Goal: Register for event/course

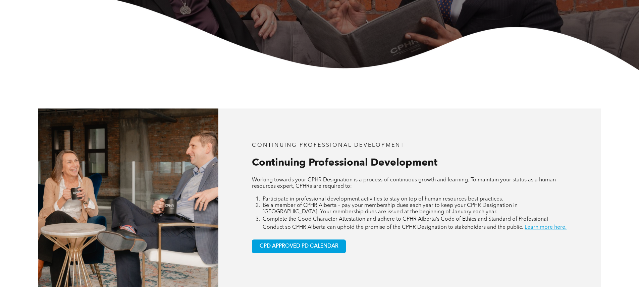
scroll to position [302, 0]
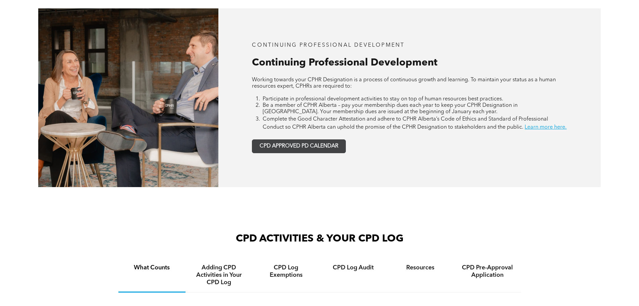
click at [298, 149] on span "CPD APPROVED PD CALENDAR" at bounding box center [299, 146] width 79 height 6
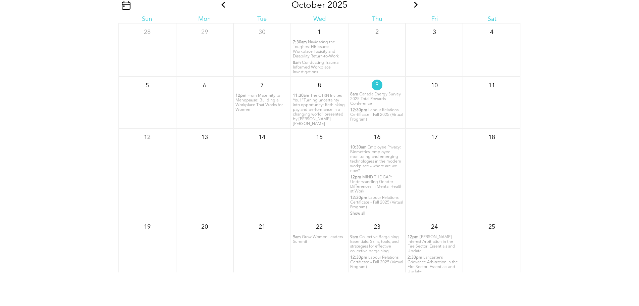
scroll to position [848, 0]
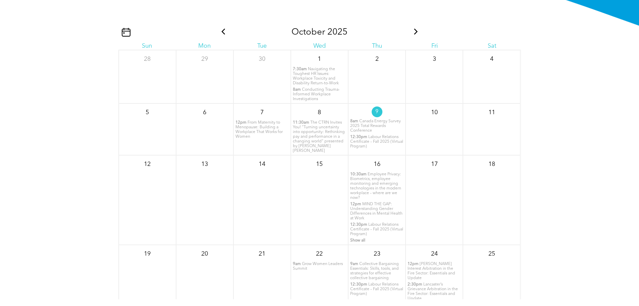
click at [411, 35] on icon at bounding box center [415, 32] width 9 height 6
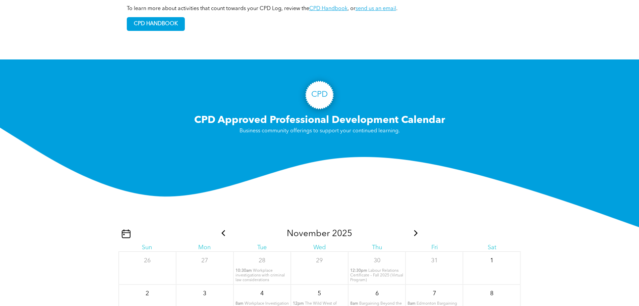
scroll to position [479, 0]
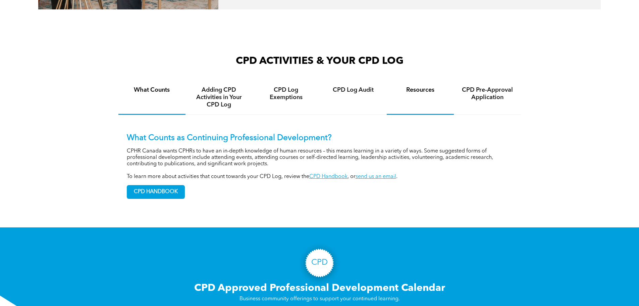
click at [434, 109] on div "Resources" at bounding box center [420, 97] width 67 height 35
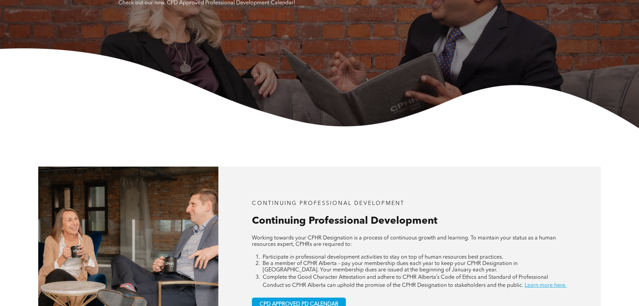
scroll to position [0, 0]
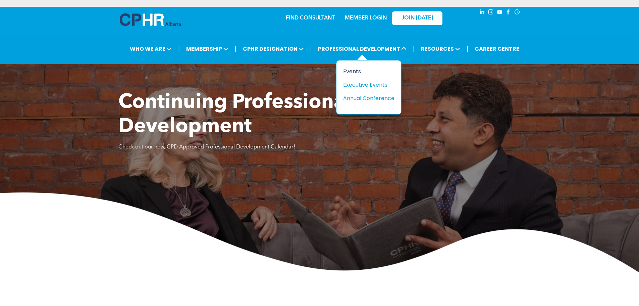
click at [348, 70] on div "Events" at bounding box center [366, 71] width 46 height 8
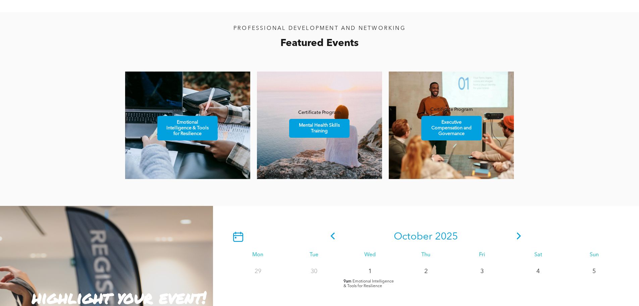
scroll to position [402, 0]
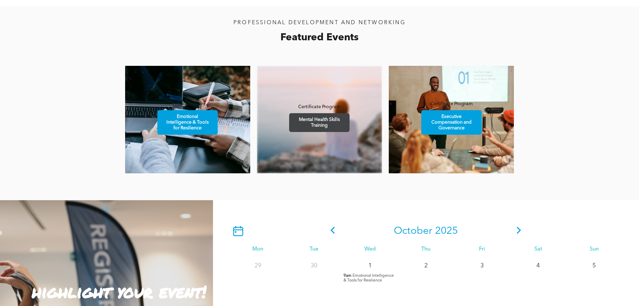
click at [325, 126] on span "Mental Health Skills Training" at bounding box center [319, 122] width 58 height 18
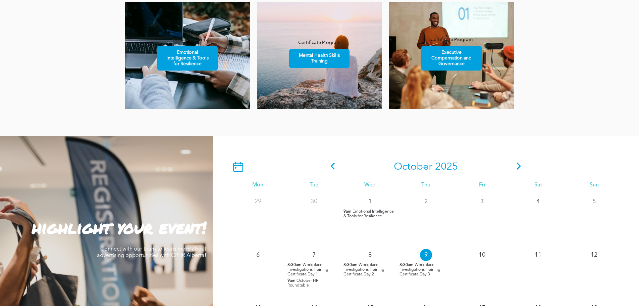
scroll to position [604, 0]
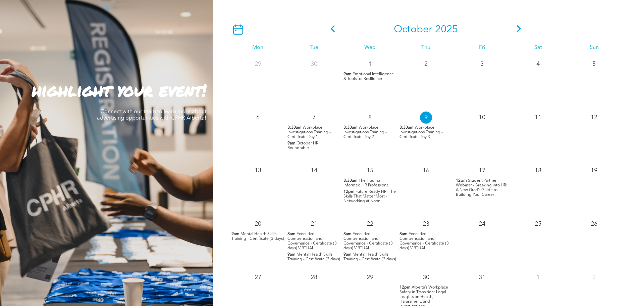
click at [358, 182] on p "8:30am The Trauma-Informed HR Professional" at bounding box center [369, 182] width 53 height 9
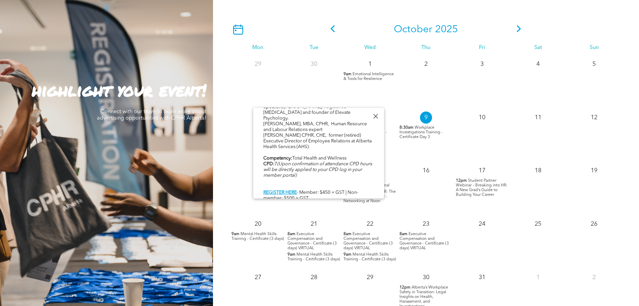
click at [375, 115] on div at bounding box center [375, 116] width 9 height 9
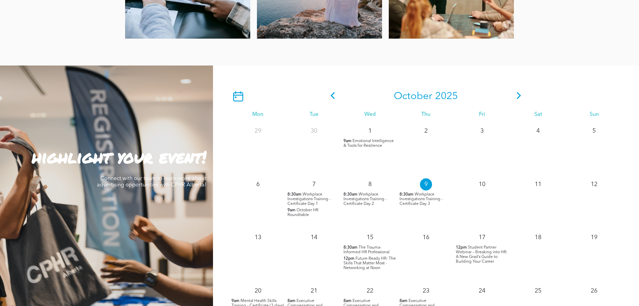
scroll to position [537, 0]
click at [516, 95] on icon at bounding box center [519, 95] width 10 height 7
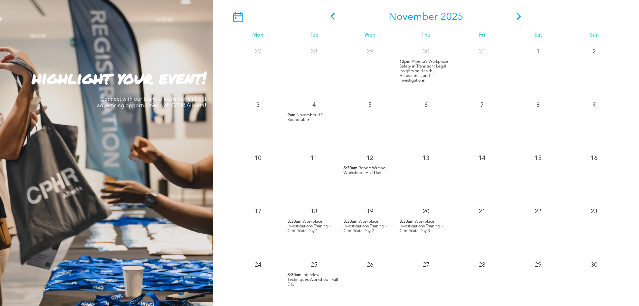
scroll to position [570, 0]
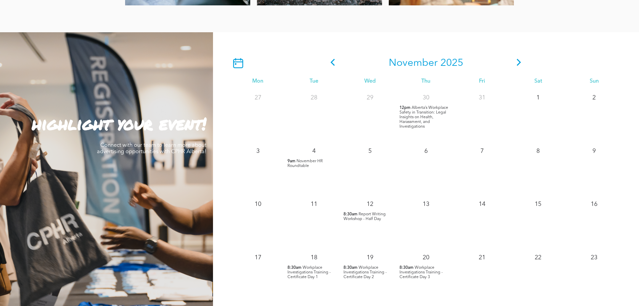
click at [519, 61] on icon at bounding box center [519, 62] width 10 height 7
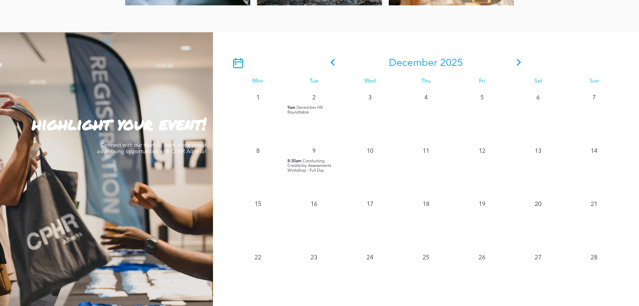
click at [519, 60] on icon at bounding box center [519, 62] width 10 height 7
click at [331, 61] on icon at bounding box center [333, 62] width 10 height 7
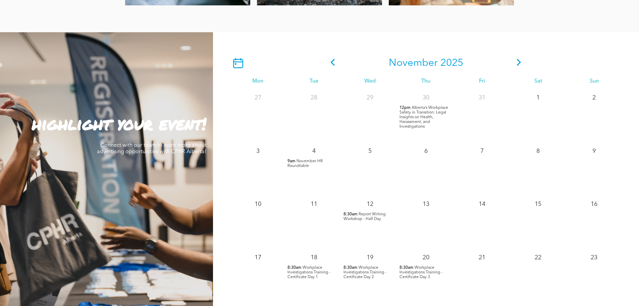
click at [331, 61] on icon at bounding box center [333, 62] width 10 height 7
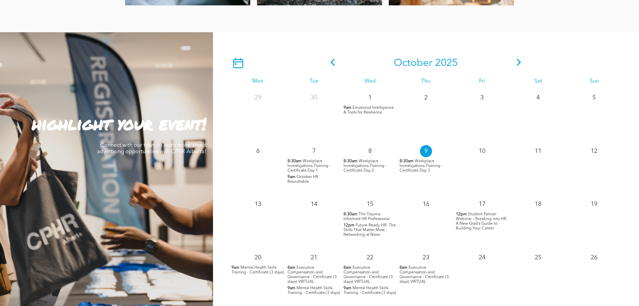
click at [331, 61] on icon at bounding box center [333, 62] width 10 height 7
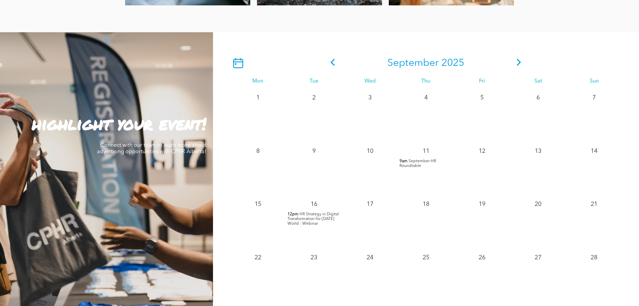
click at [332, 60] on icon at bounding box center [333, 62] width 10 height 7
click at [328, 60] on icon at bounding box center [333, 62] width 10 height 7
click at [330, 61] on icon at bounding box center [333, 62] width 10 height 7
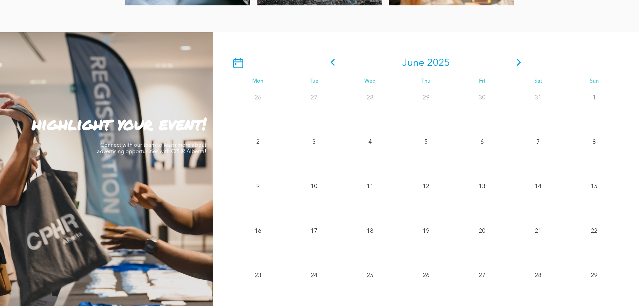
click at [520, 62] on icon at bounding box center [519, 62] width 10 height 7
click at [519, 61] on icon at bounding box center [519, 62] width 10 height 7
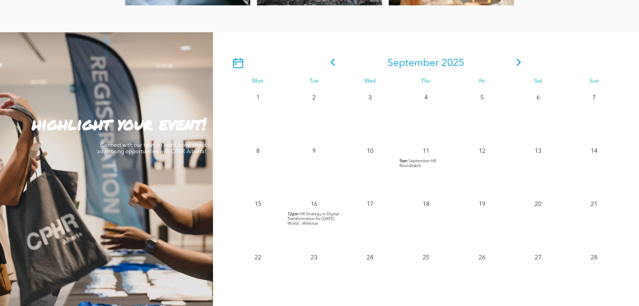
click at [519, 61] on icon at bounding box center [519, 62] width 10 height 7
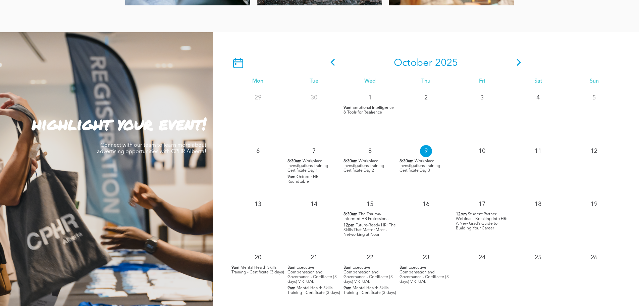
click at [313, 288] on span "Mental Health Skills Training - Certificate (3 days)" at bounding box center [313, 290] width 53 height 9
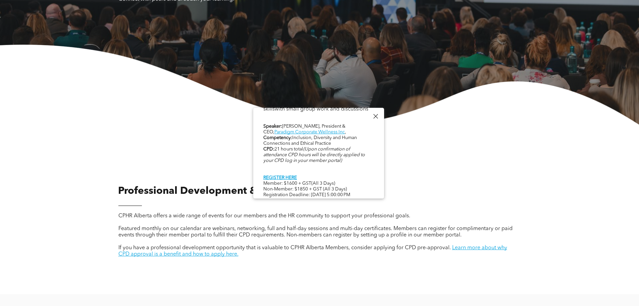
scroll to position [0, 0]
